Goal: Information Seeking & Learning: Understand process/instructions

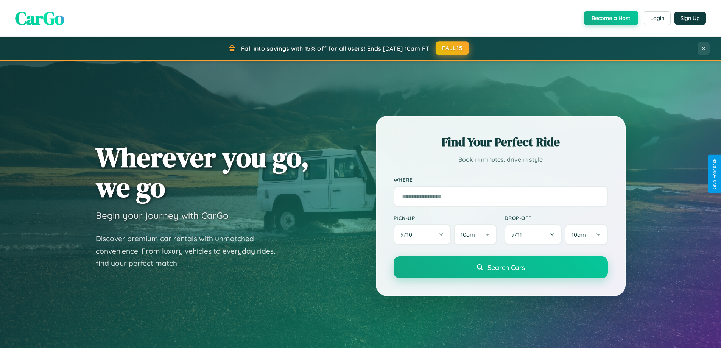
click at [452, 48] on button "FALL15" at bounding box center [451, 48] width 33 height 14
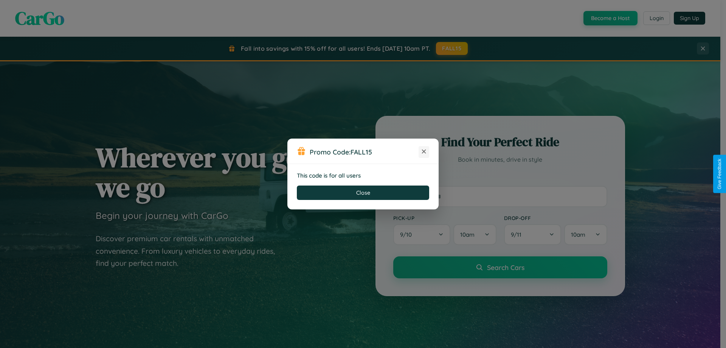
click at [424, 152] on icon at bounding box center [424, 152] width 8 height 8
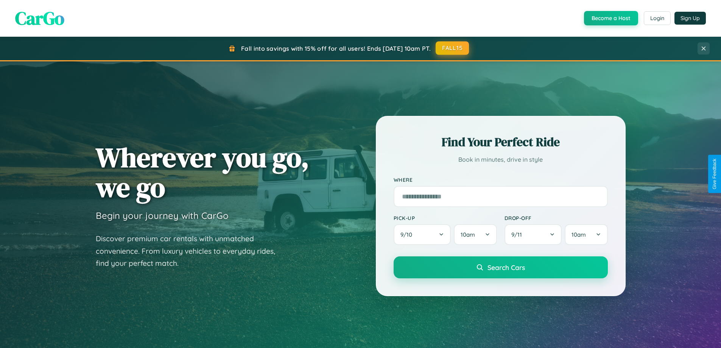
click at [452, 48] on button "FALL15" at bounding box center [451, 48] width 33 height 14
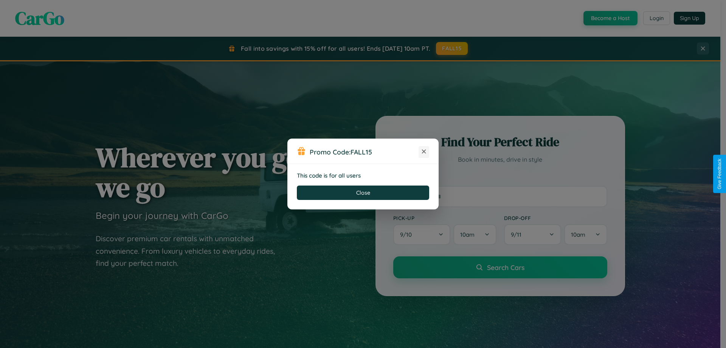
click at [424, 152] on icon at bounding box center [424, 152] width 8 height 8
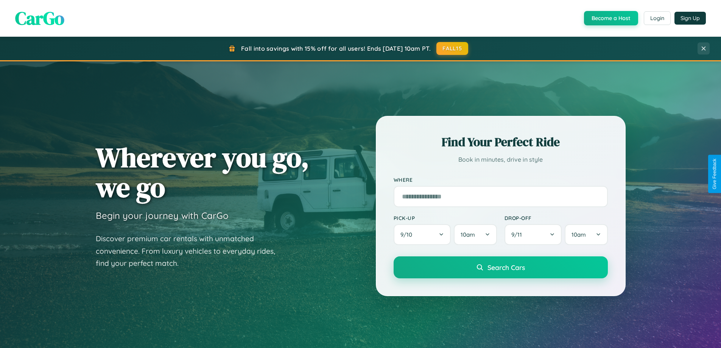
scroll to position [1455, 0]
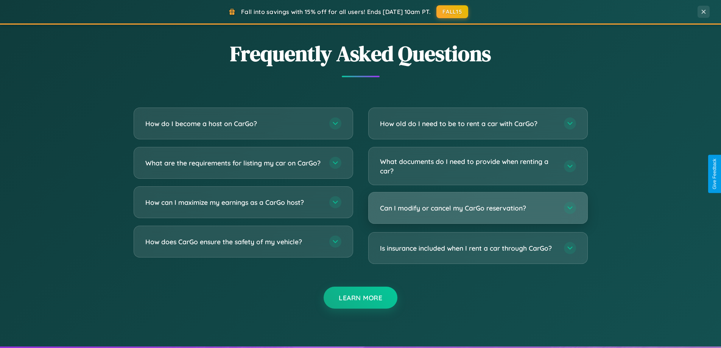
click at [477, 208] on h3 "Can I modify or cancel my CarGo reservation?" at bounding box center [468, 207] width 176 height 9
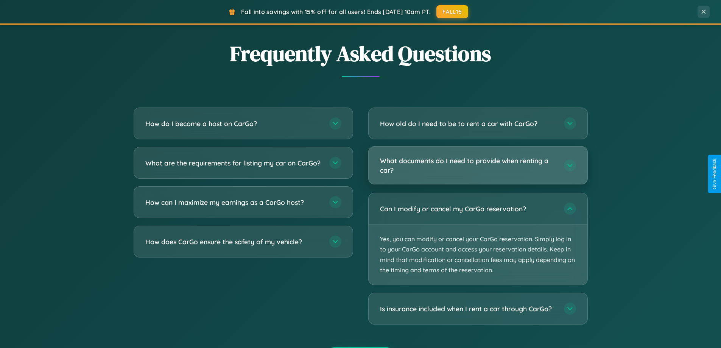
click at [477, 166] on h3 "What documents do I need to provide when renting a car?" at bounding box center [468, 165] width 176 height 19
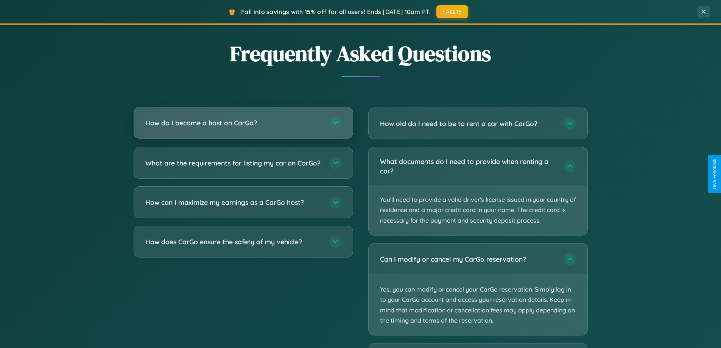
click at [243, 123] on h3 "How do I become a host on CarGo?" at bounding box center [233, 122] width 176 height 9
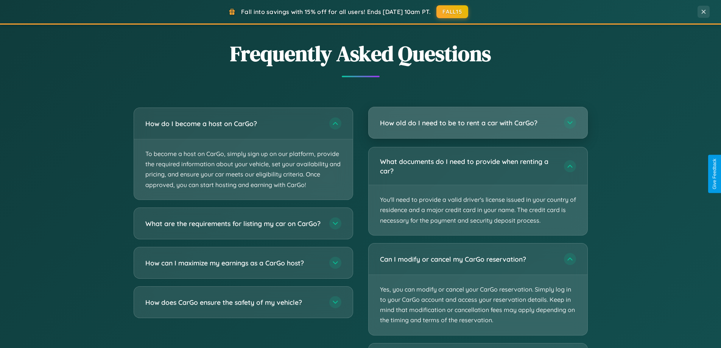
click at [477, 123] on h3 "How old do I need to be to rent a car with CarGo?" at bounding box center [468, 122] width 176 height 9
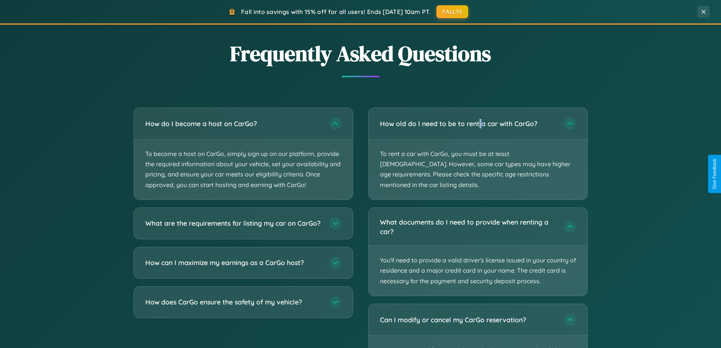
scroll to position [1532, 0]
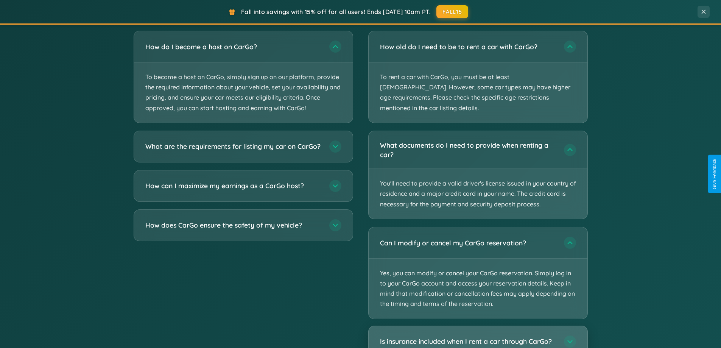
click at [477, 337] on h3 "Is insurance included when I rent a car through CarGo?" at bounding box center [468, 341] width 176 height 9
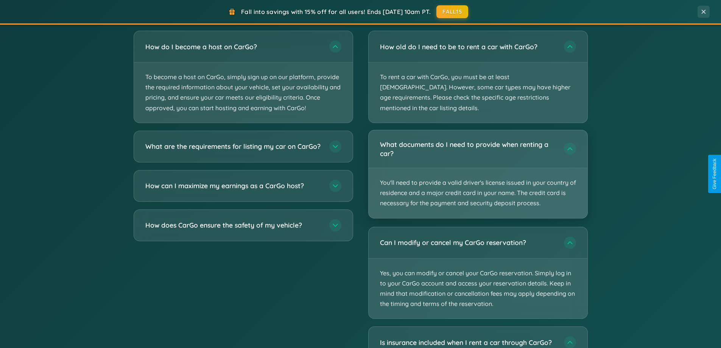
click at [477, 168] on p "You'll need to provide a valid driver's license issued in your country of resid…" at bounding box center [477, 193] width 219 height 50
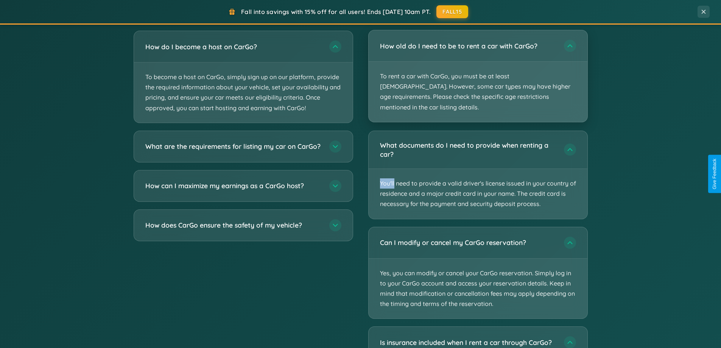
click at [477, 71] on p "To rent a car with CarGo, you must be at least [DEMOGRAPHIC_DATA]. However, som…" at bounding box center [477, 92] width 219 height 60
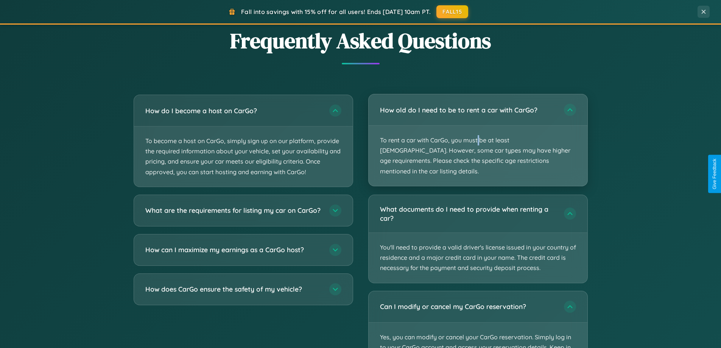
scroll to position [1215, 0]
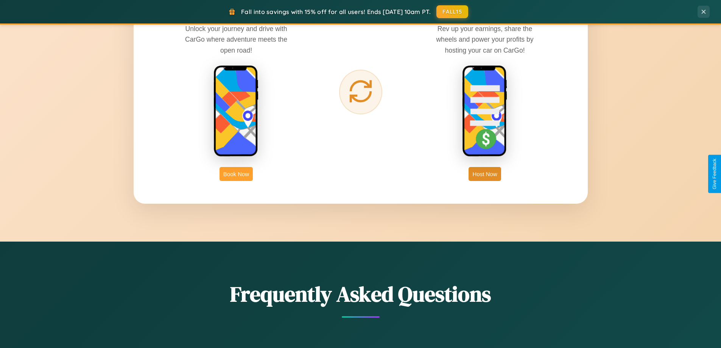
click at [236, 174] on button "Book Now" at bounding box center [235, 174] width 33 height 14
